Goal: Task Accomplishment & Management: Manage account settings

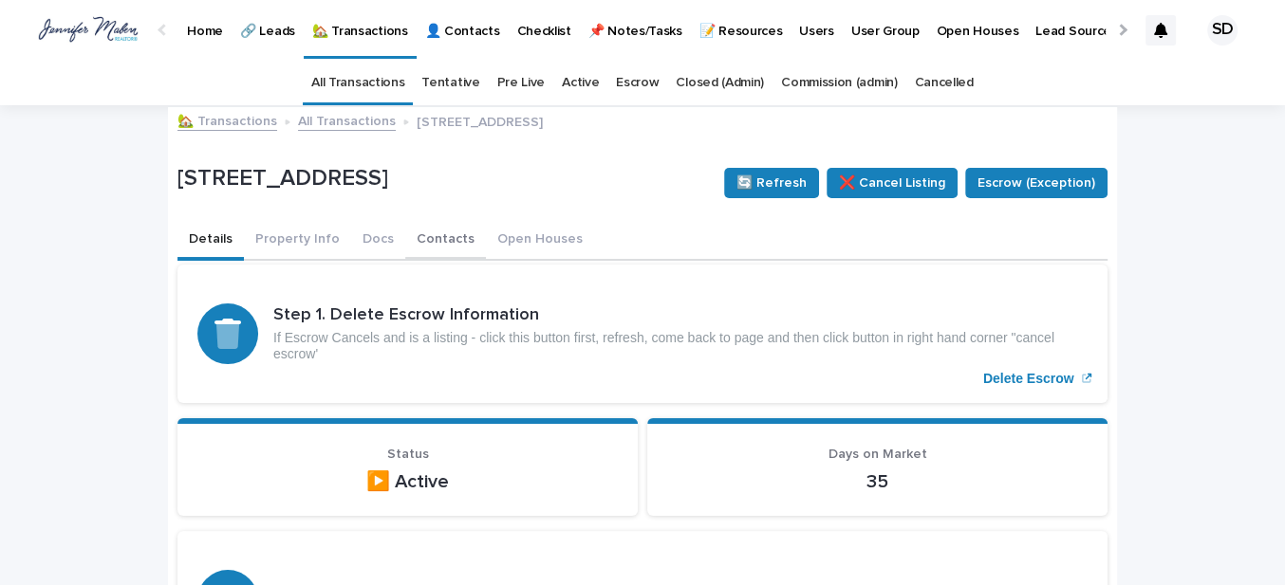
click at [420, 239] on button "Contacts" at bounding box center [445, 241] width 81 height 40
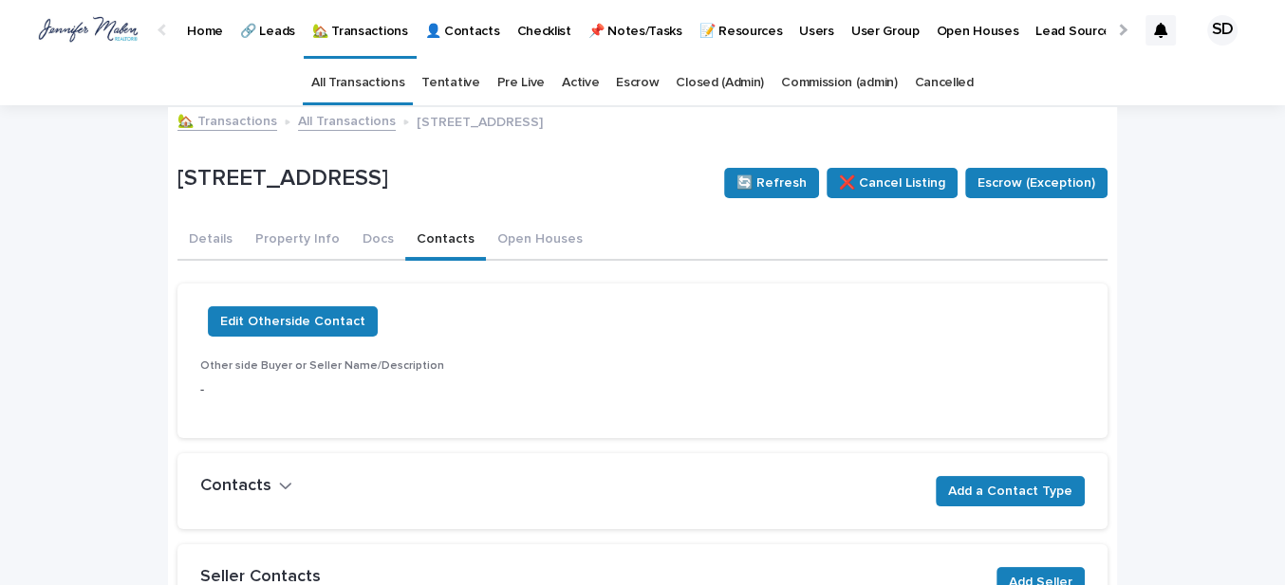
click at [239, 121] on link "🏡 Transactions" at bounding box center [227, 120] width 100 height 22
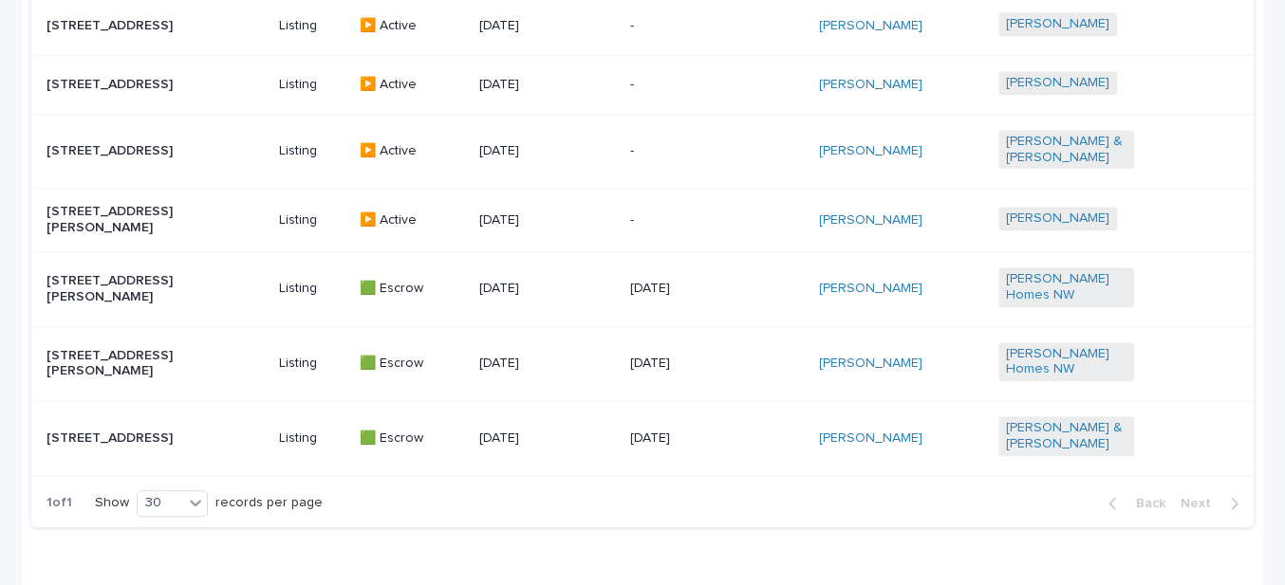
scroll to position [1304, 0]
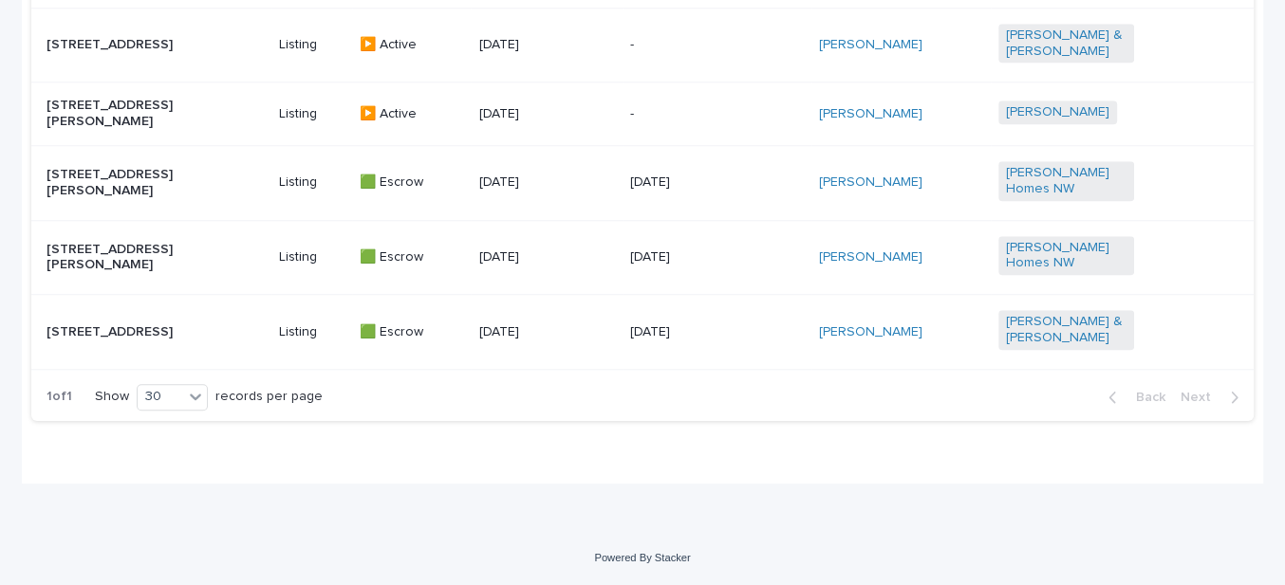
click at [106, 183] on p "[STREET_ADDRESS][PERSON_NAME]" at bounding box center [114, 183] width 136 height 32
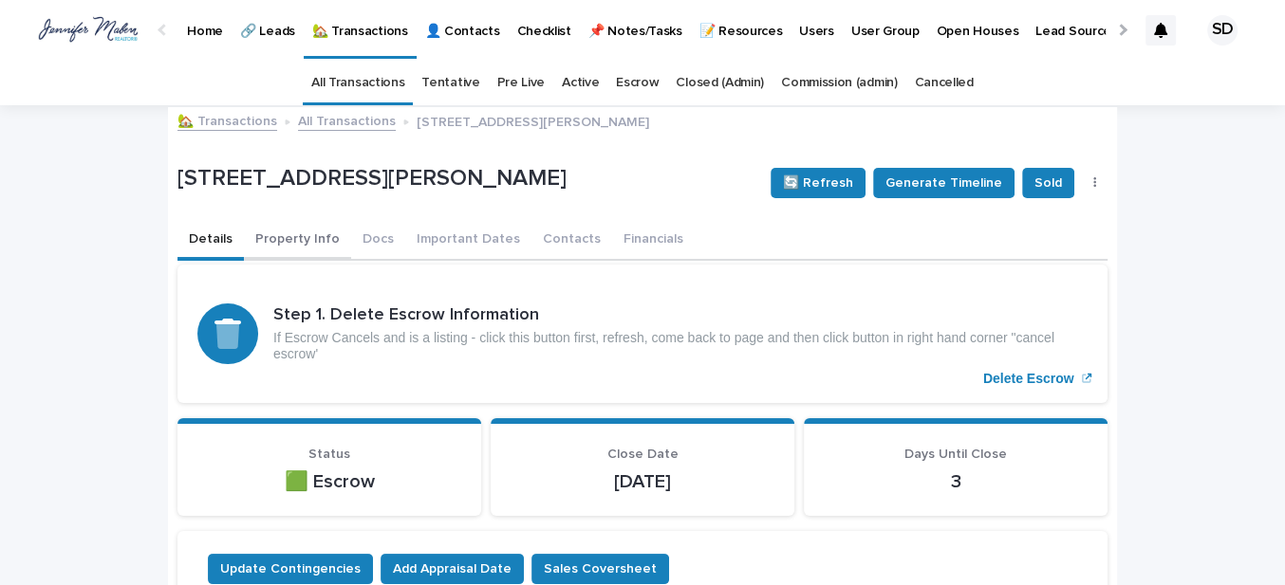
click at [289, 242] on button "Property Info" at bounding box center [297, 241] width 107 height 40
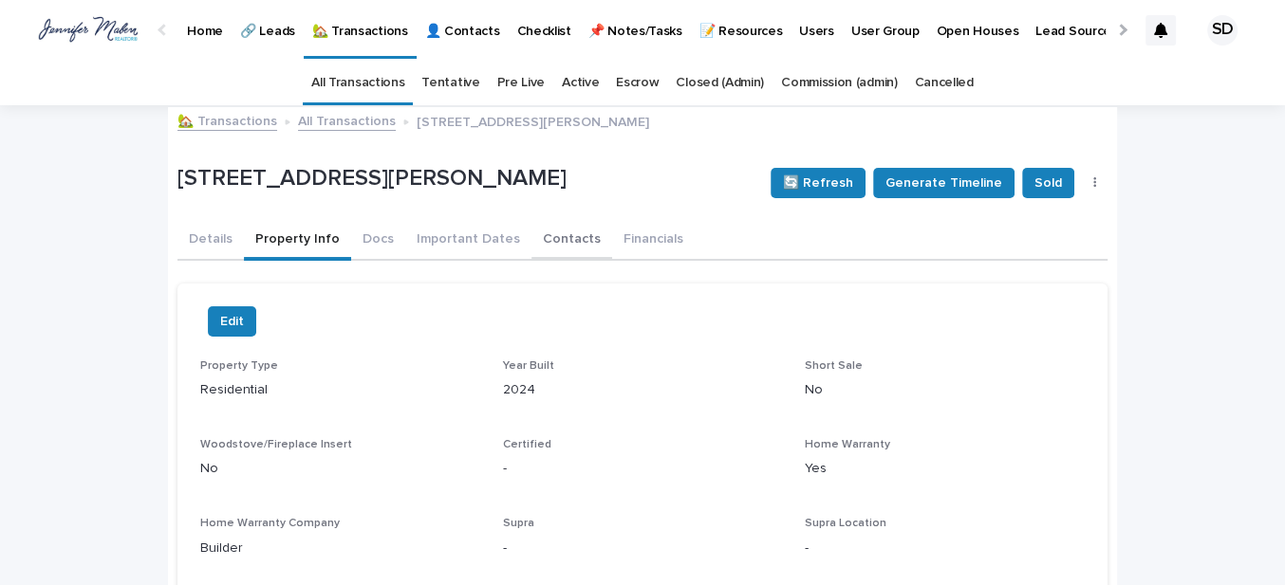
click at [531, 237] on button "Contacts" at bounding box center [571, 241] width 81 height 40
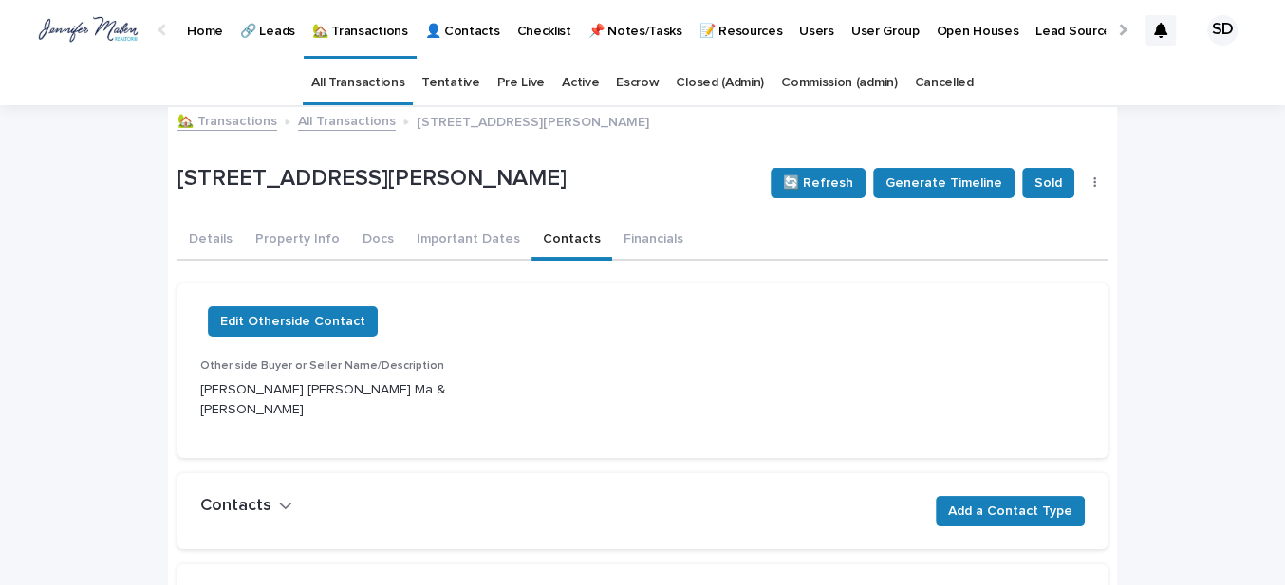
click at [231, 120] on link "🏡 Transactions" at bounding box center [227, 120] width 100 height 22
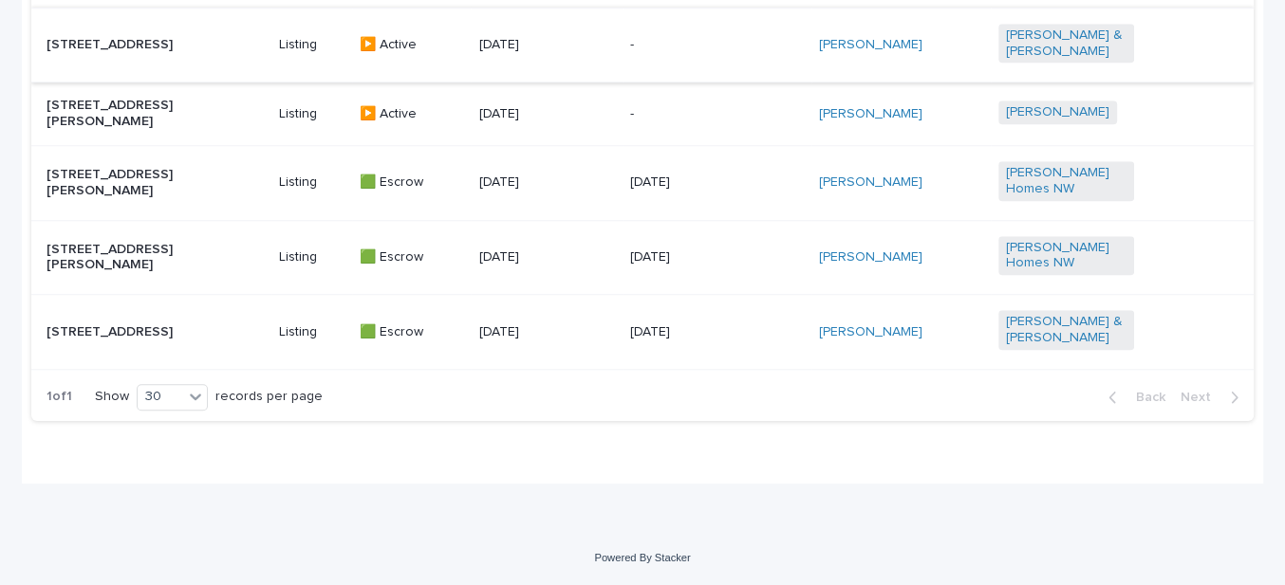
scroll to position [1132, 0]
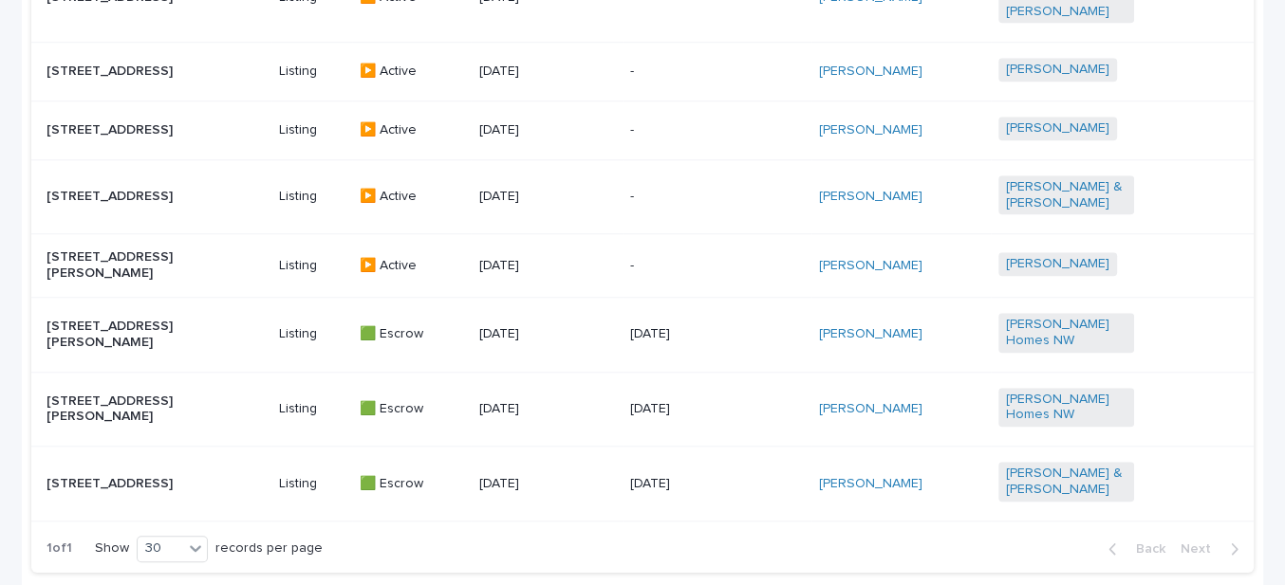
click at [91, 344] on p "[STREET_ADDRESS][PERSON_NAME]" at bounding box center [114, 335] width 136 height 32
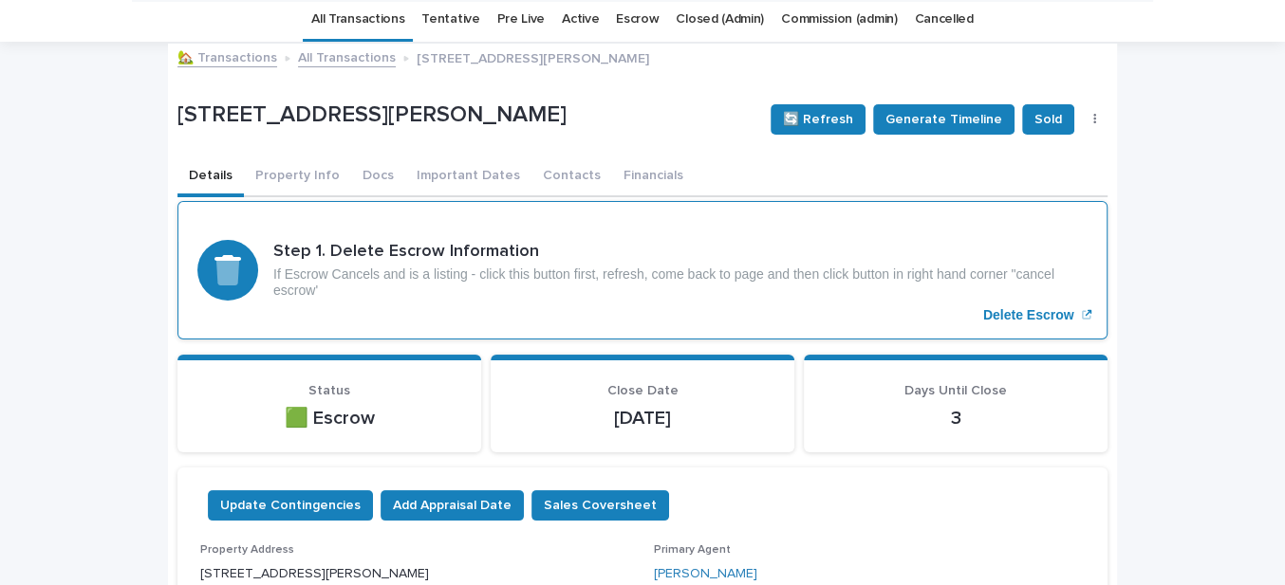
scroll to position [60, 0]
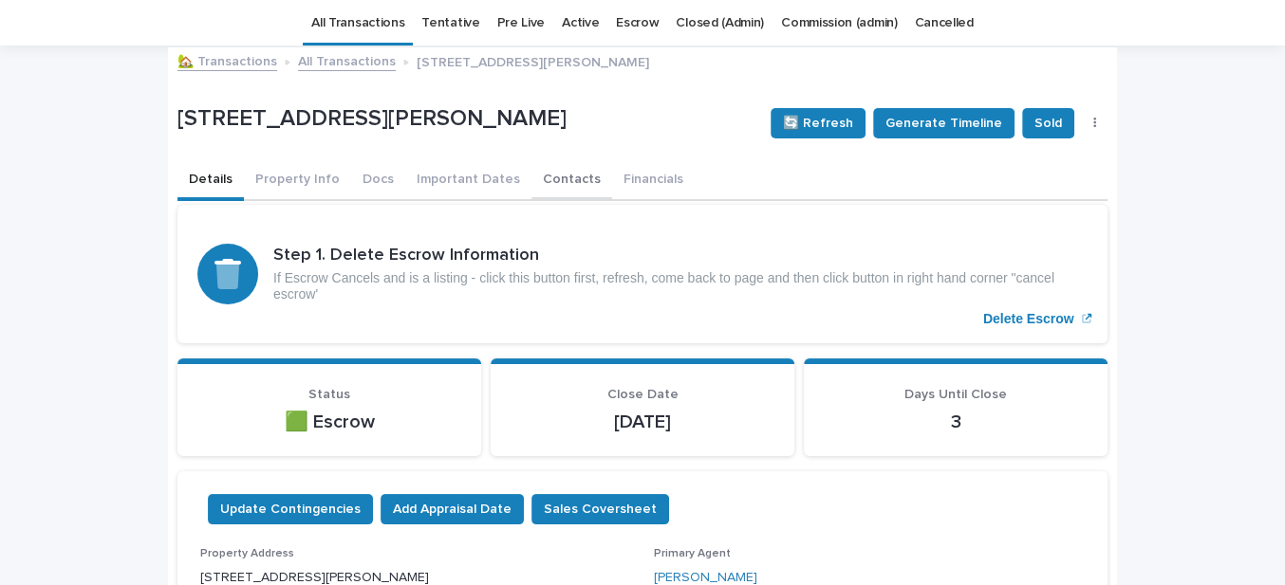
click at [551, 176] on button "Contacts" at bounding box center [571, 181] width 81 height 40
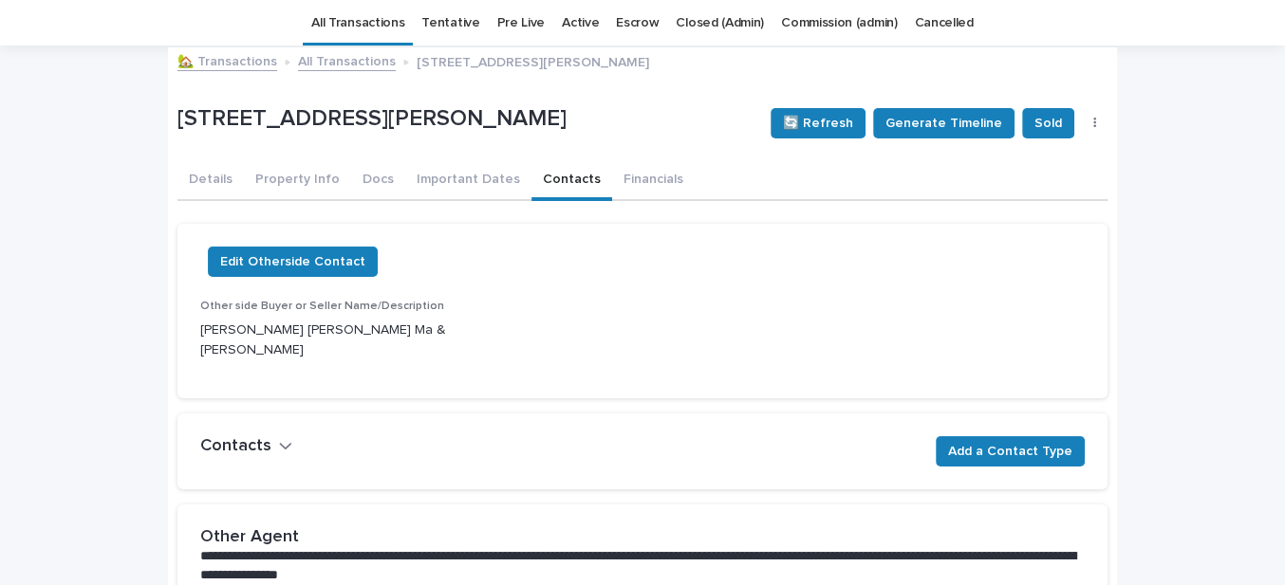
click at [233, 64] on link "🏡 Transactions" at bounding box center [227, 60] width 100 height 22
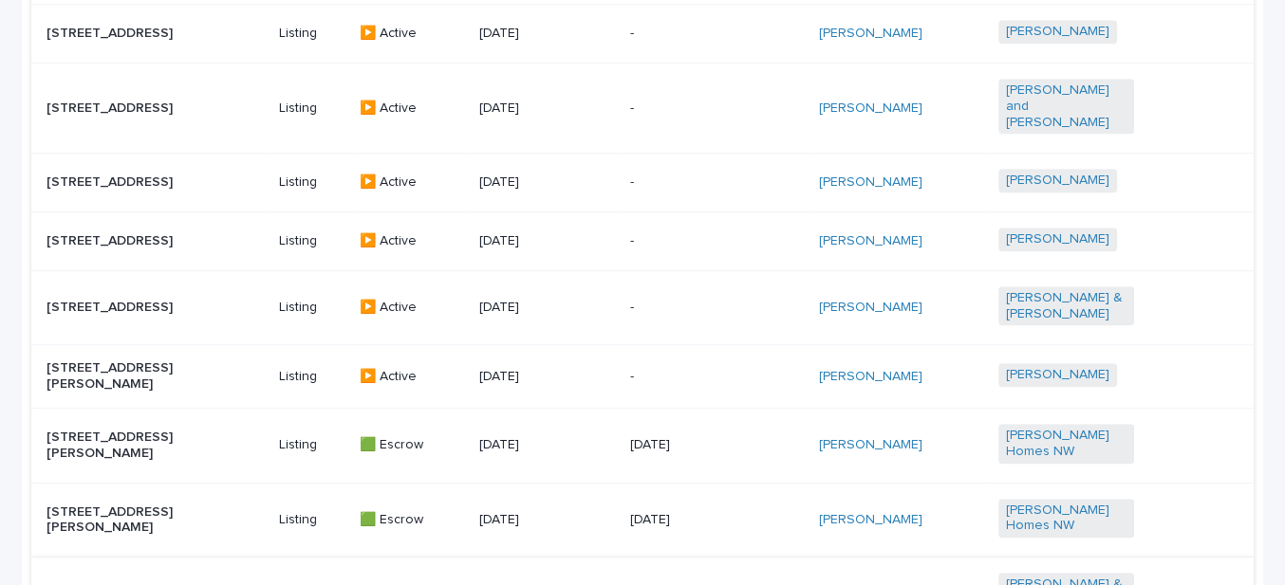
scroll to position [1293, 0]
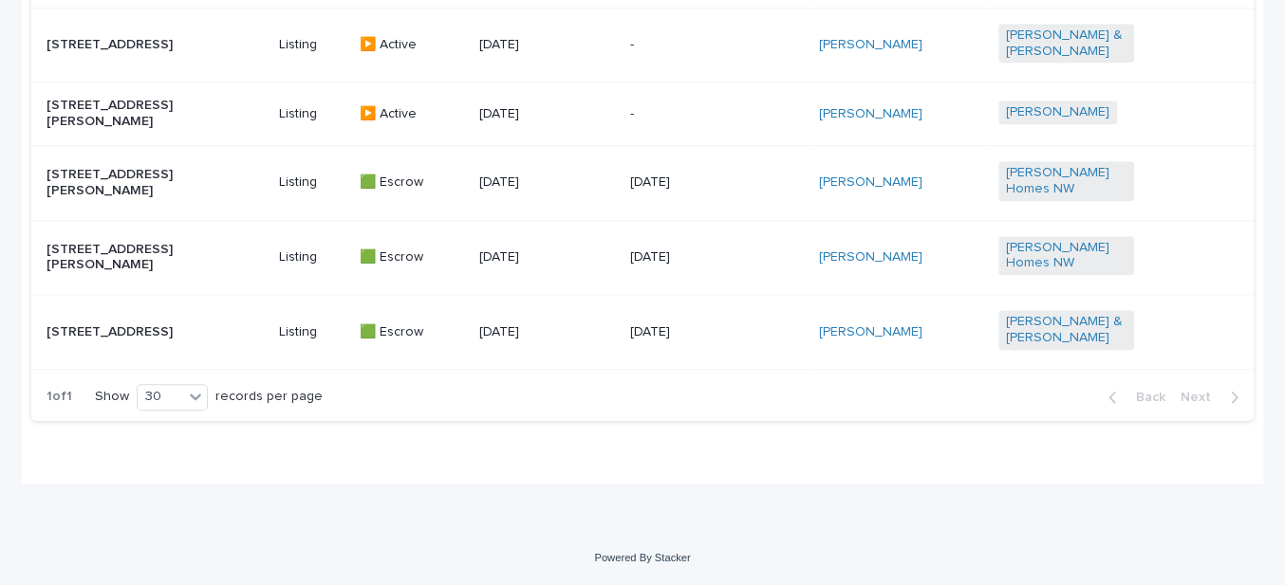
click at [100, 270] on p "[STREET_ADDRESS][PERSON_NAME]" at bounding box center [114, 258] width 136 height 32
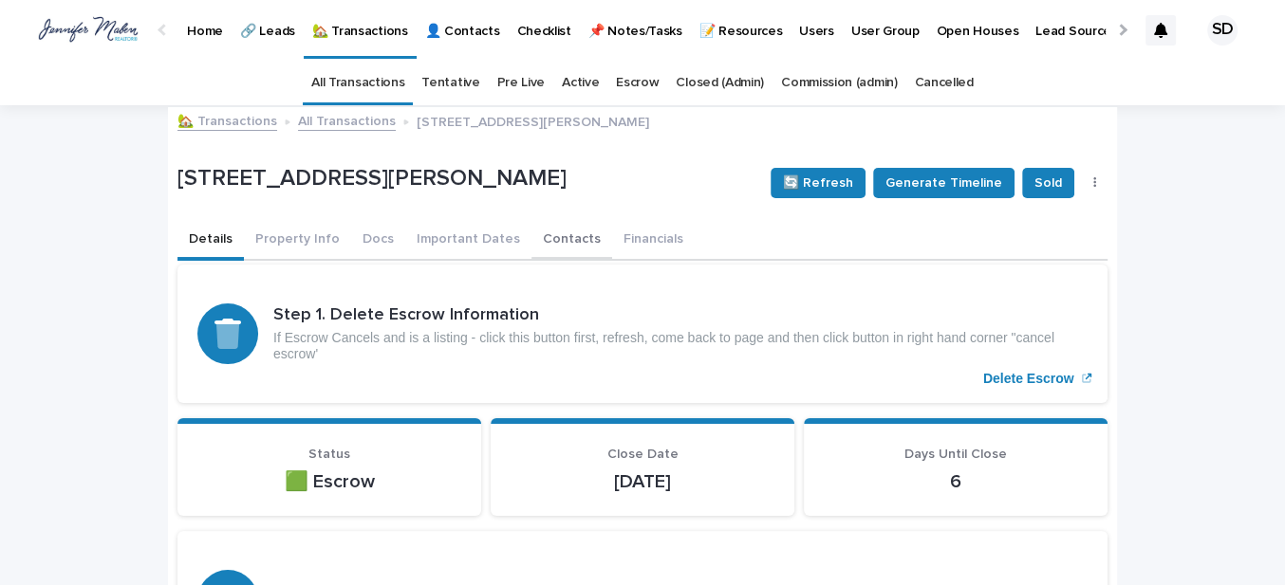
drag, startPoint x: 542, startPoint y: 234, endPoint x: 347, endPoint y: 259, distance: 196.1
click at [540, 234] on button "Contacts" at bounding box center [571, 241] width 81 height 40
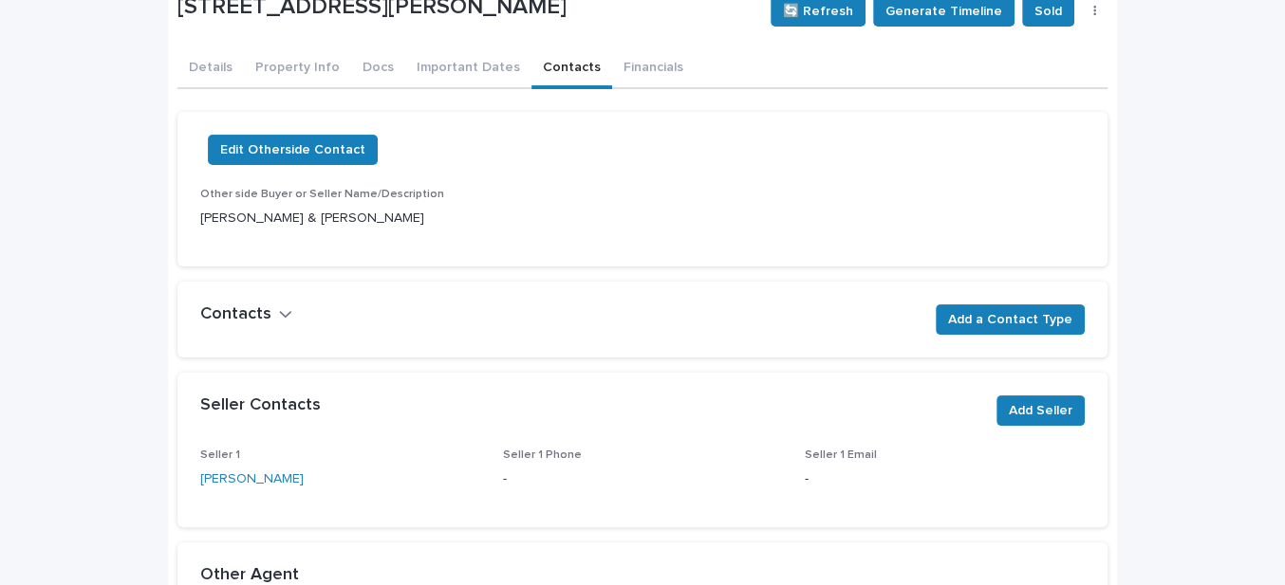
scroll to position [178, 0]
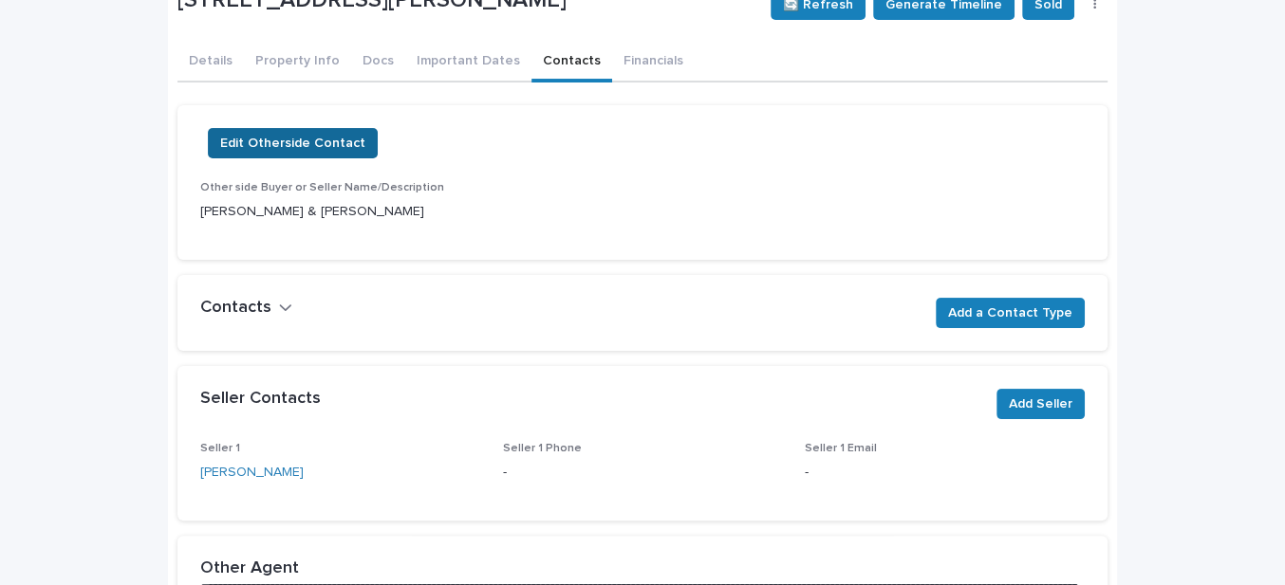
click at [298, 140] on span "Edit Otherside Contact" at bounding box center [292, 143] width 145 height 19
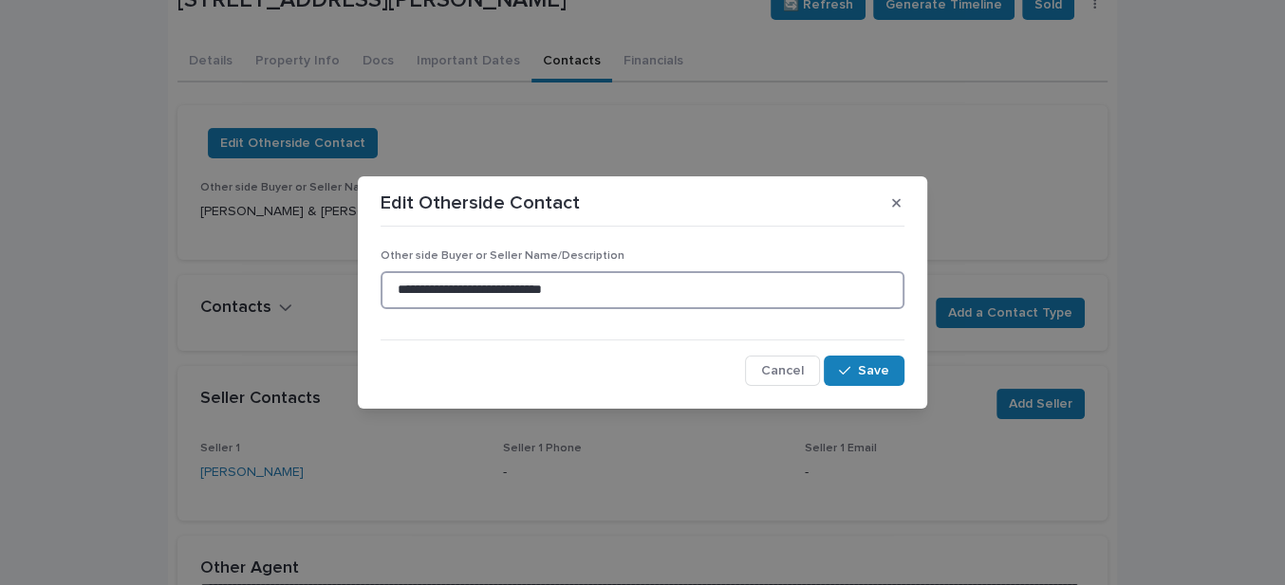
click at [446, 293] on input "**********" at bounding box center [643, 290] width 524 height 38
type input "**********"
click at [872, 367] on span "Save" at bounding box center [873, 370] width 31 height 13
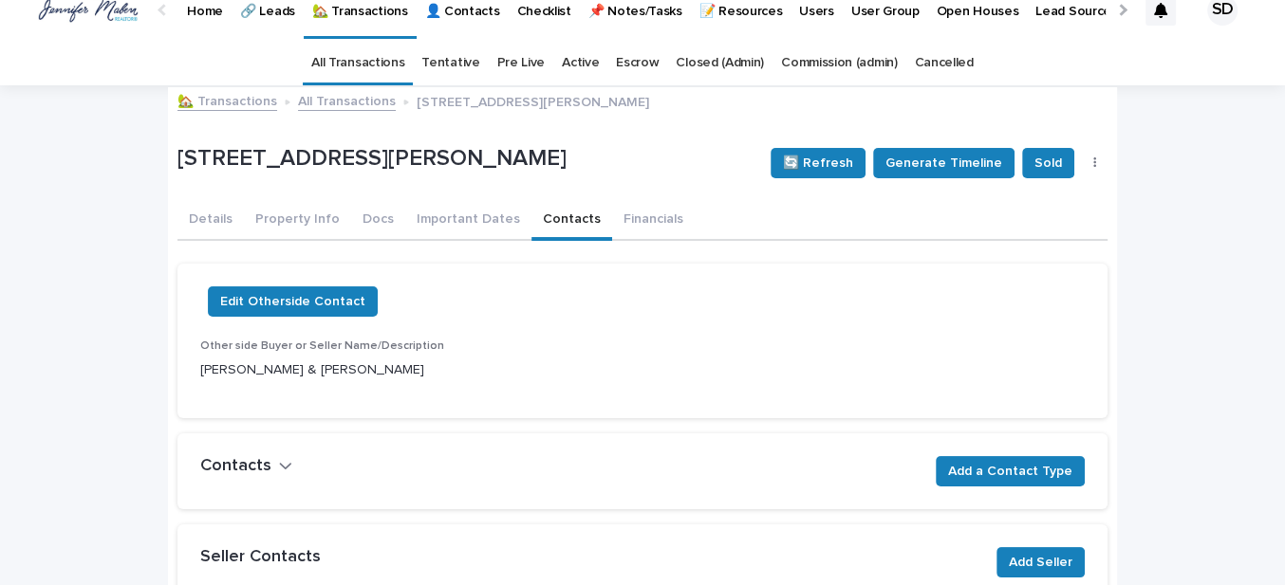
scroll to position [0, 0]
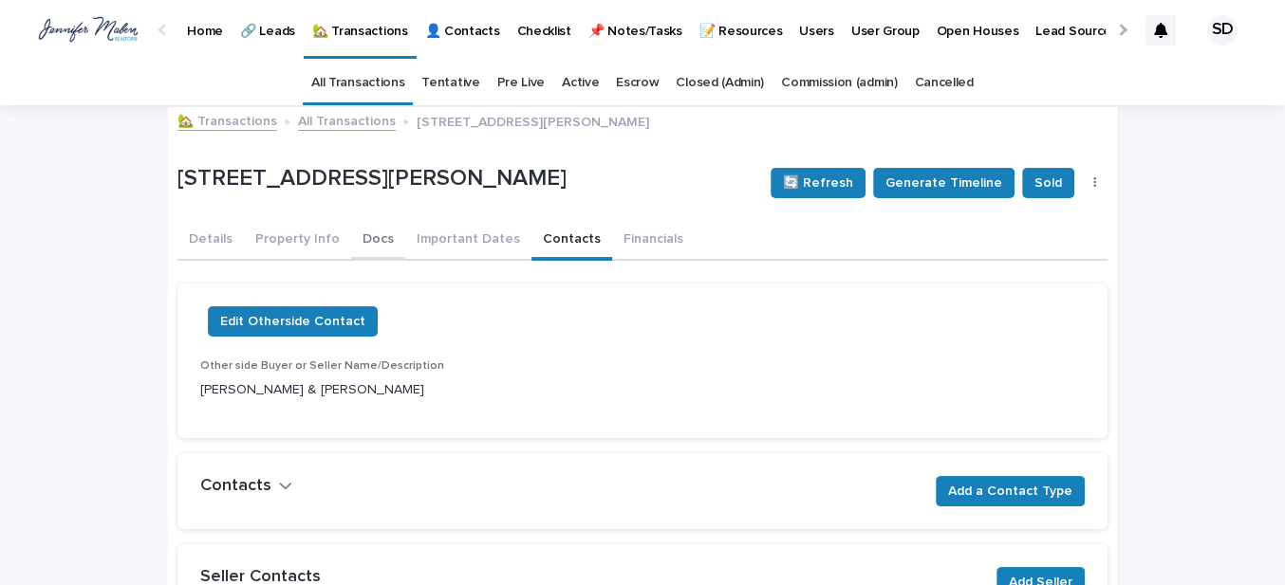
click at [364, 239] on button "Docs" at bounding box center [378, 241] width 54 height 40
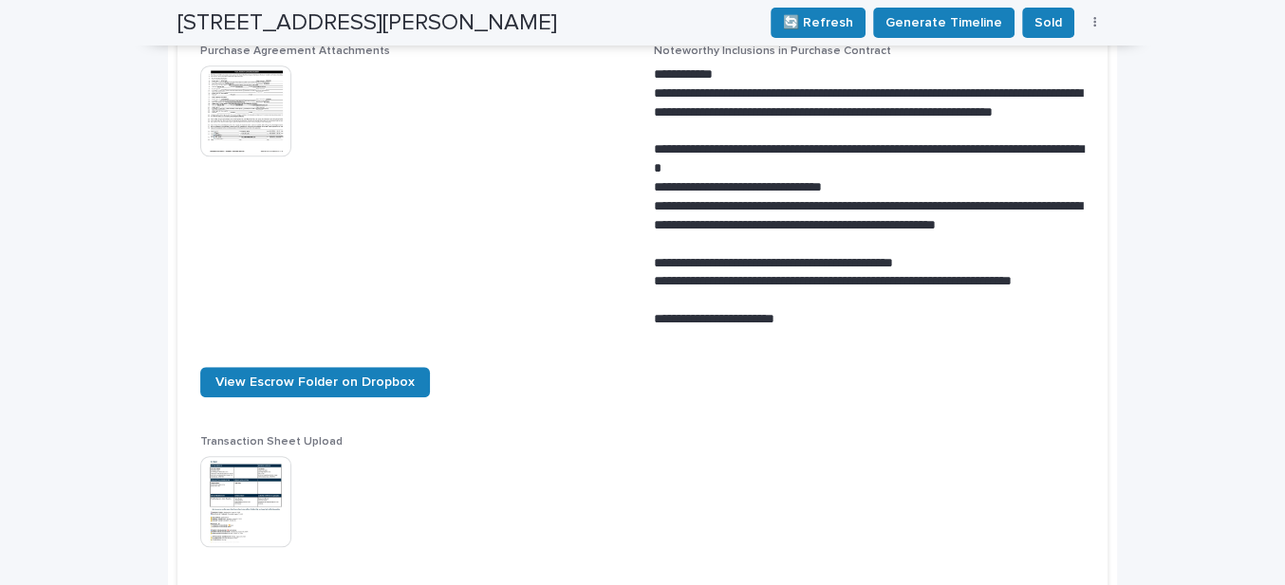
scroll to position [863, 0]
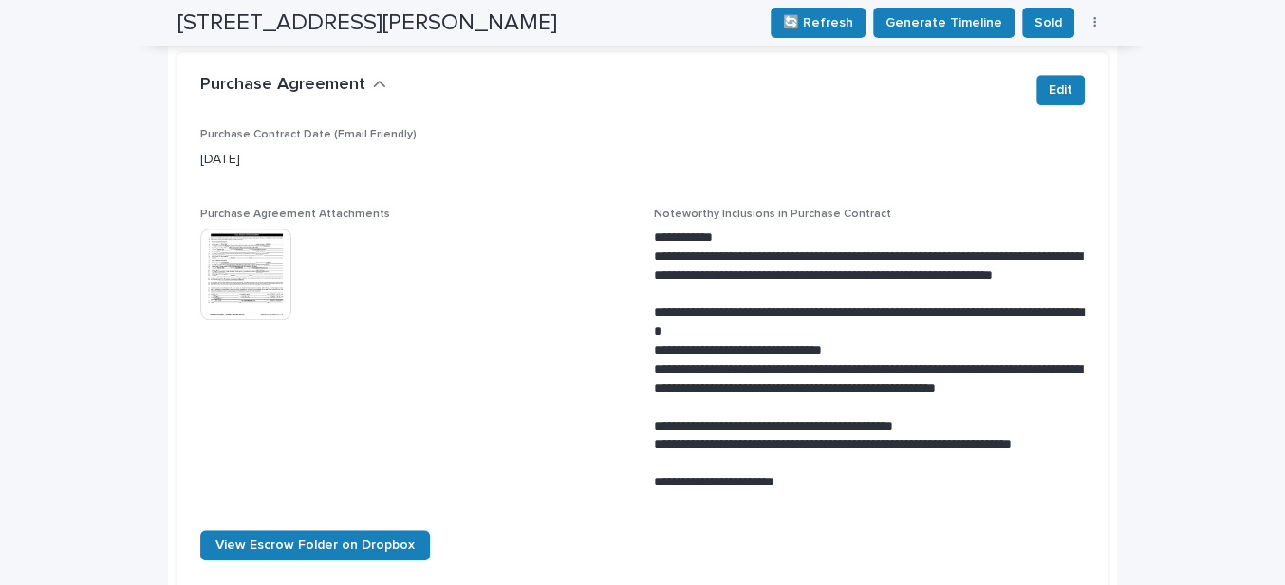
click at [201, 275] on img at bounding box center [245, 274] width 91 height 91
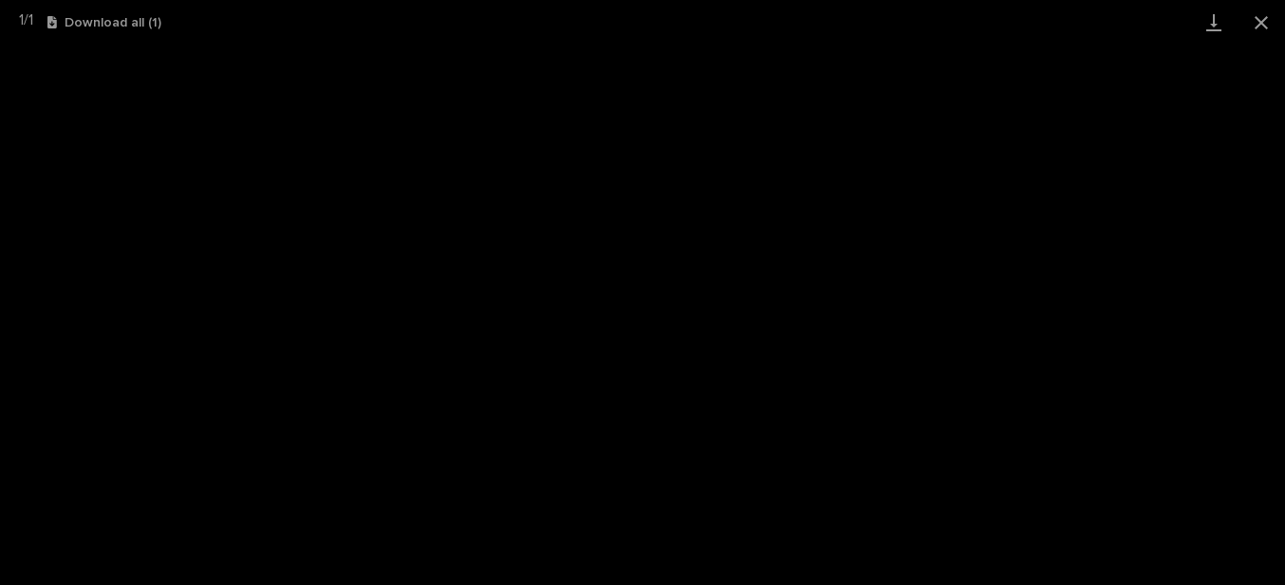
drag, startPoint x: 1257, startPoint y: 20, endPoint x: 1068, endPoint y: 36, distance: 189.5
click at [1257, 21] on button "Close gallery" at bounding box center [1260, 22] width 47 height 45
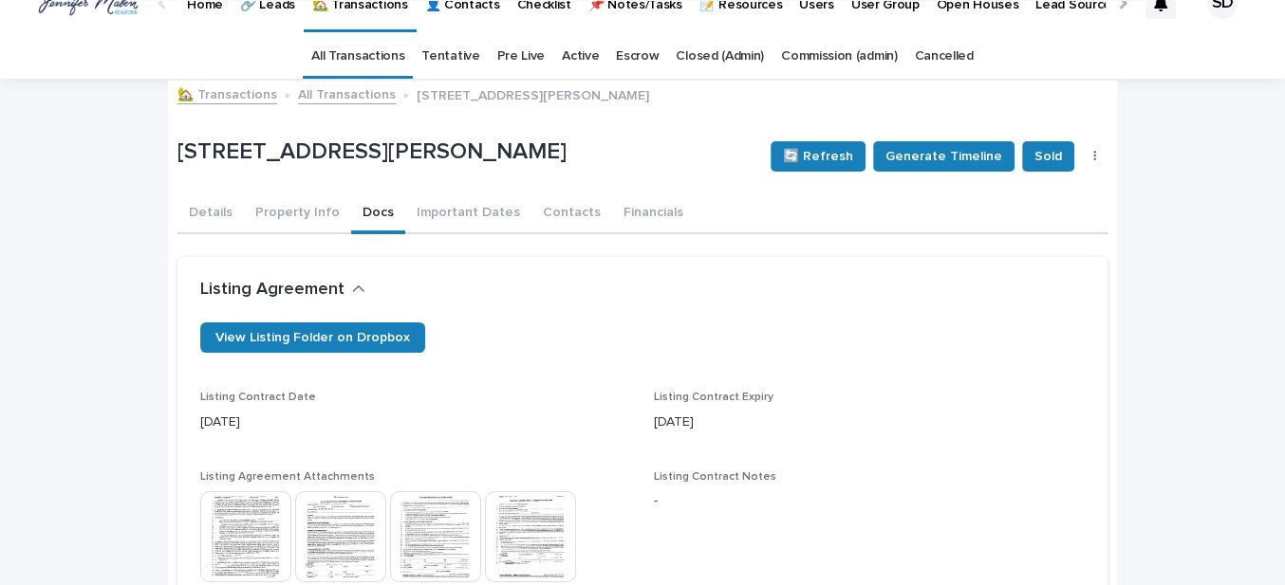
scroll to position [0, 0]
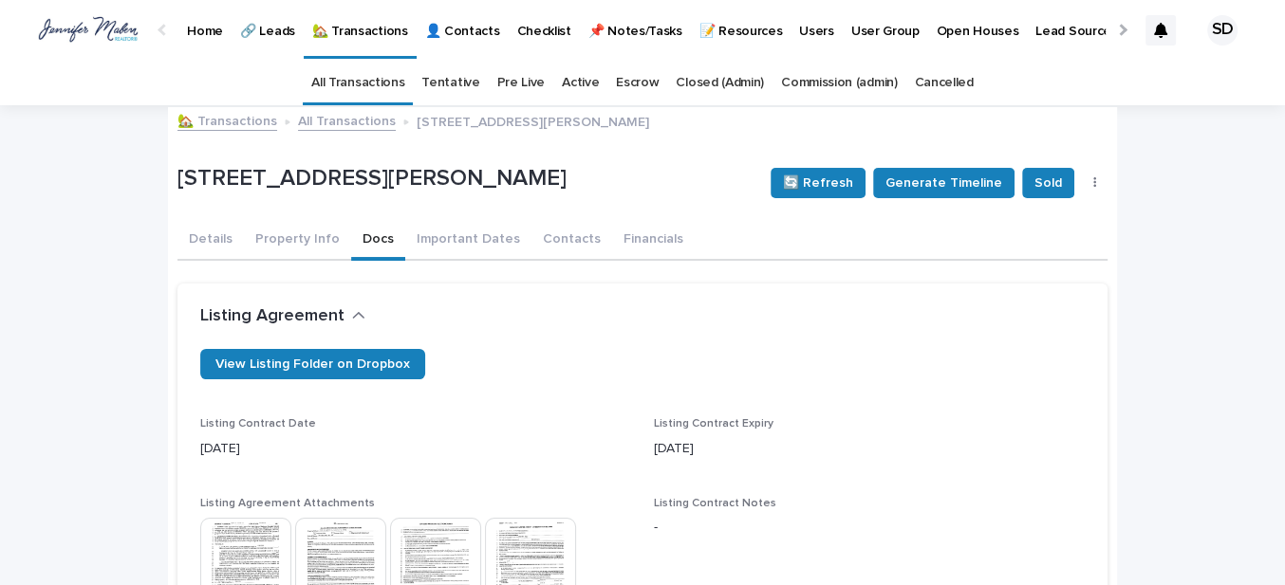
click at [215, 115] on link "🏡 Transactions" at bounding box center [227, 120] width 100 height 22
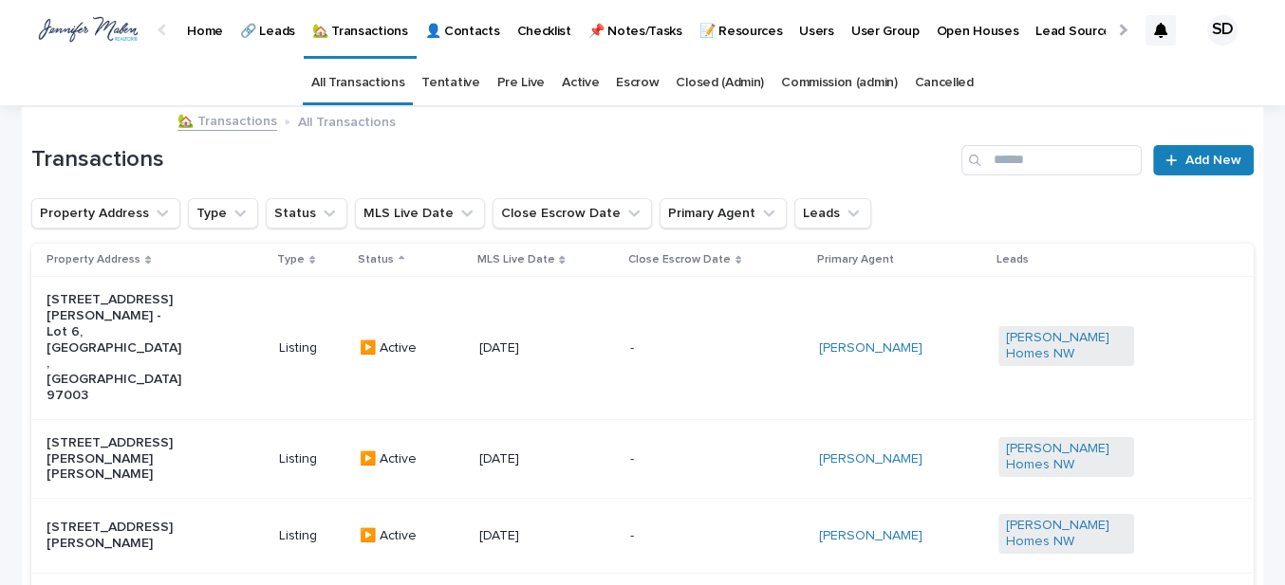
click at [235, 121] on link "🏡 Transactions" at bounding box center [227, 120] width 100 height 22
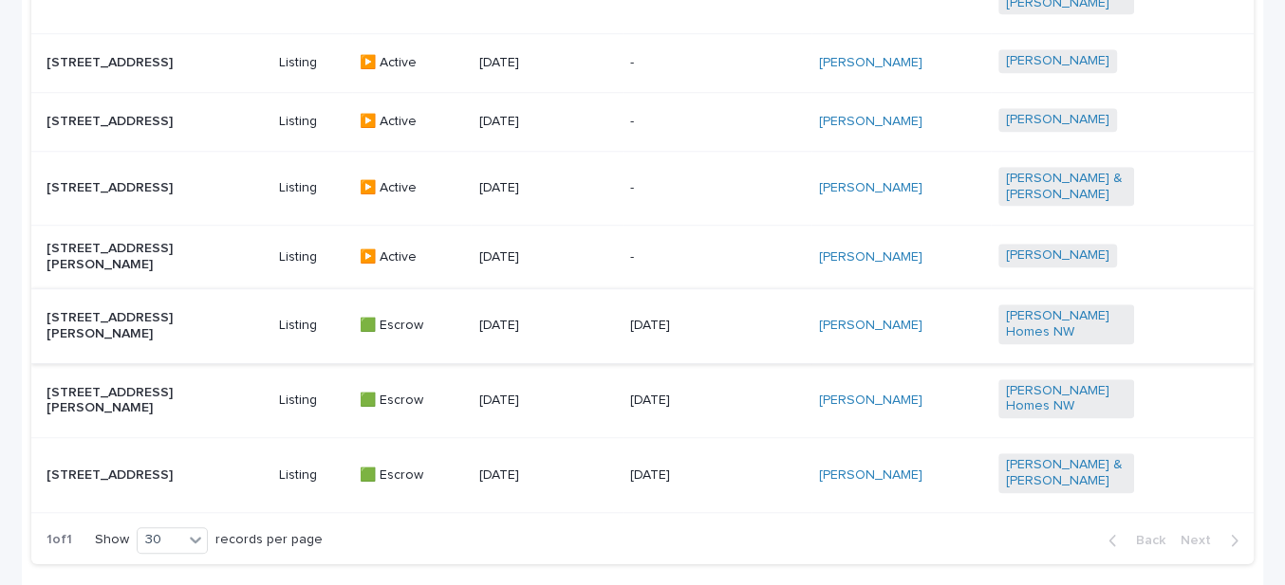
scroll to position [1132, 0]
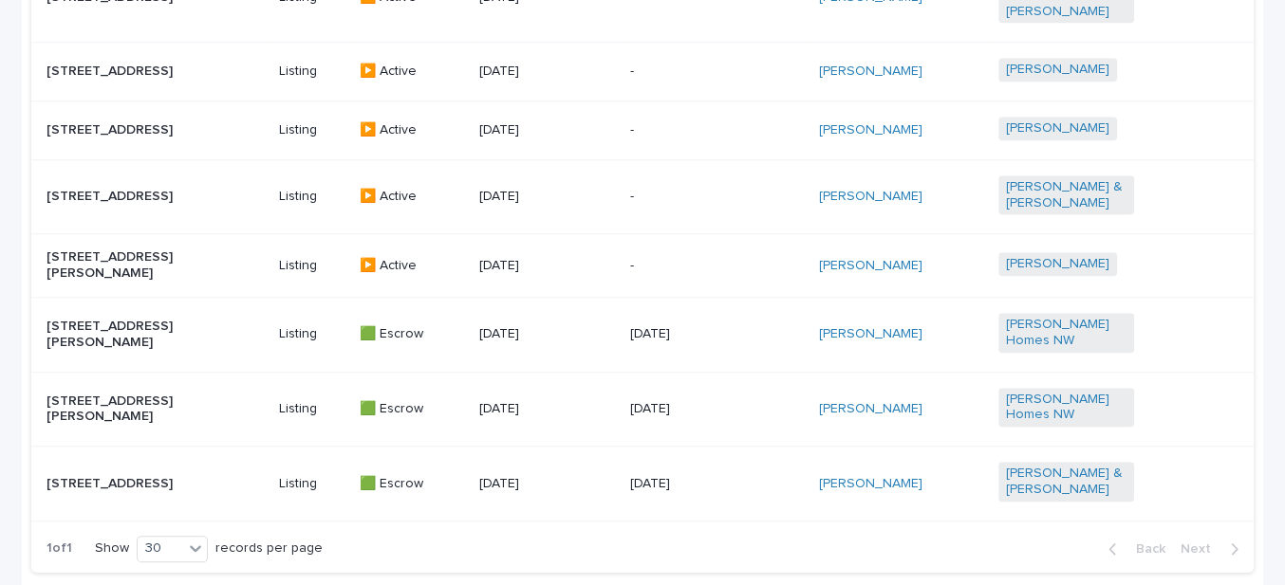
click at [111, 344] on p "[STREET_ADDRESS][PERSON_NAME]" at bounding box center [114, 335] width 136 height 32
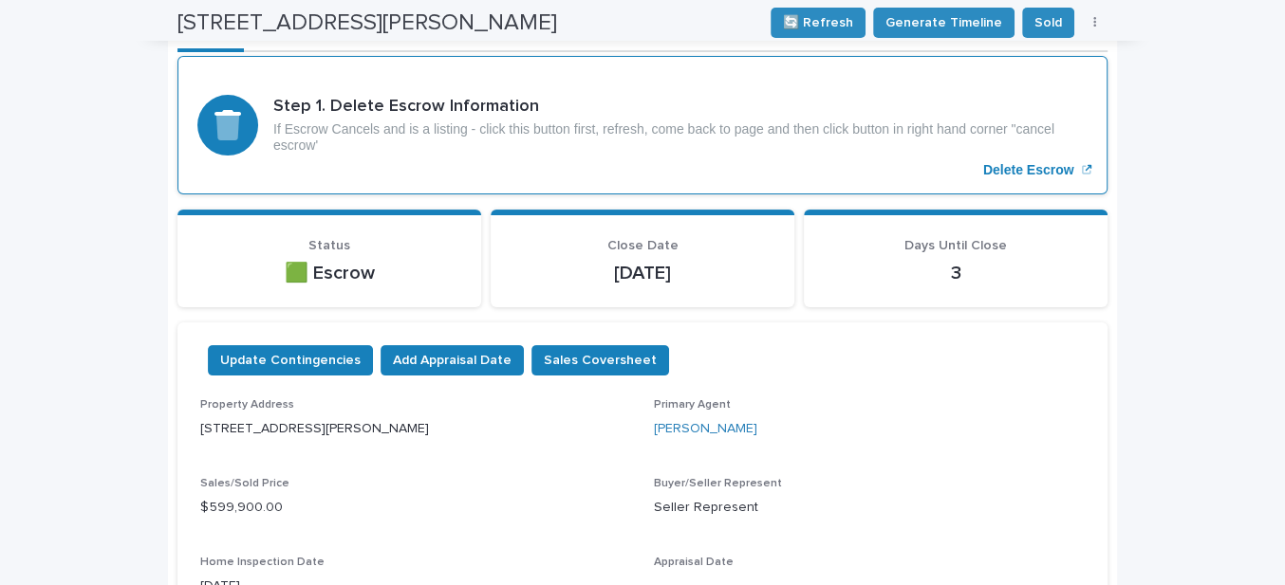
scroll to position [60, 0]
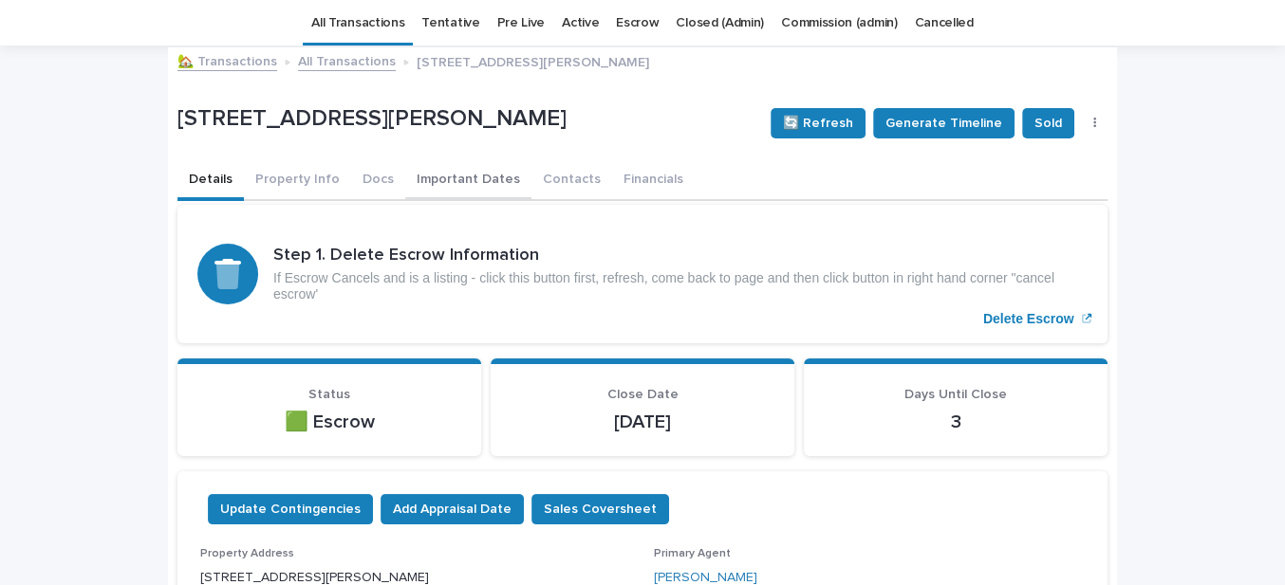
click at [539, 178] on button "Contacts" at bounding box center [571, 181] width 81 height 40
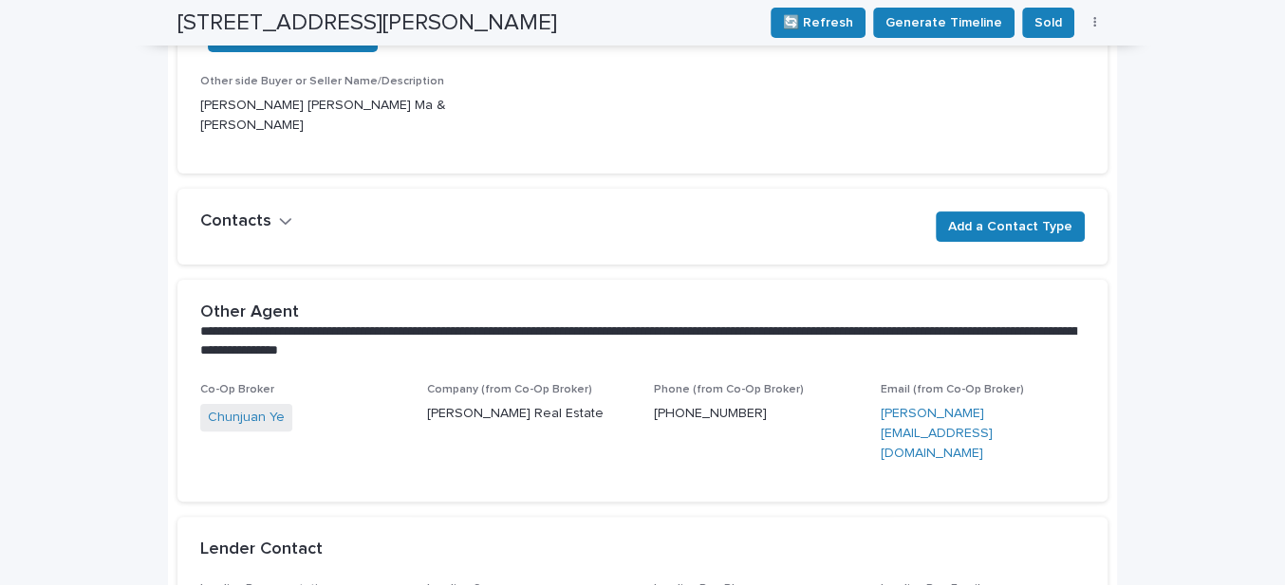
scroll to position [146, 0]
